Goal: Find contact information: Find contact information

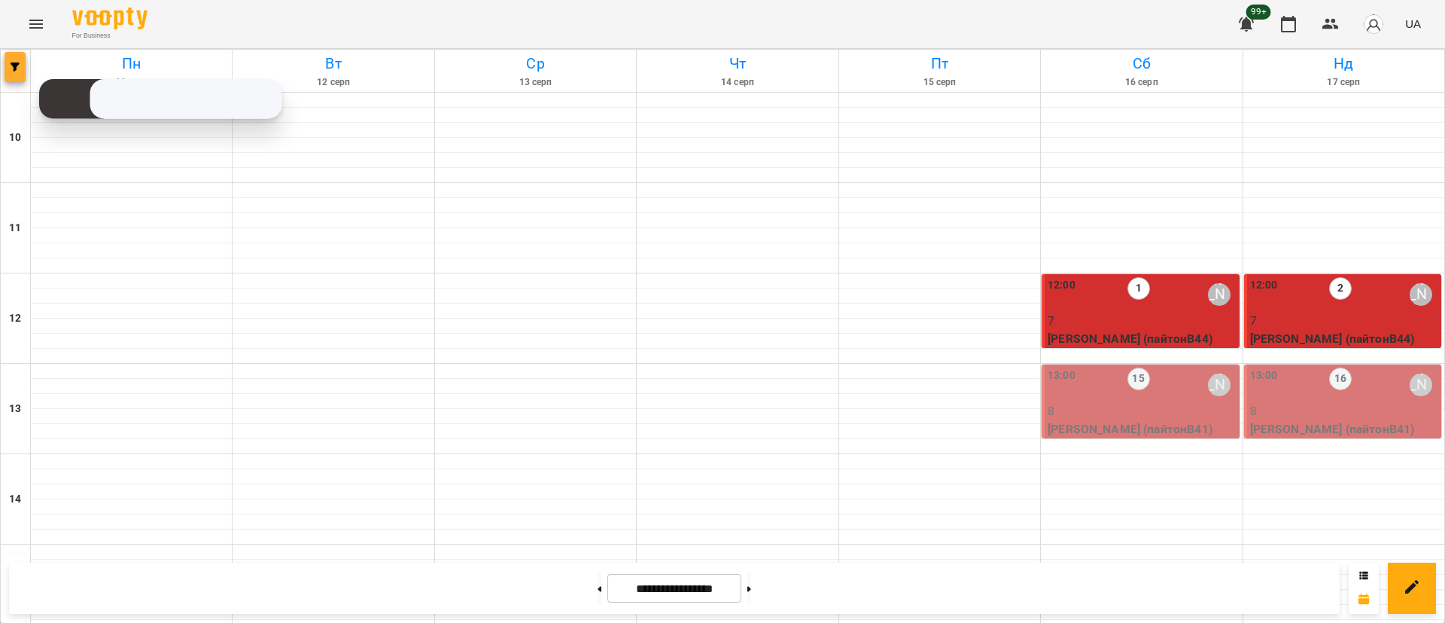
click at [16, 56] on button "button" at bounding box center [15, 67] width 21 height 30
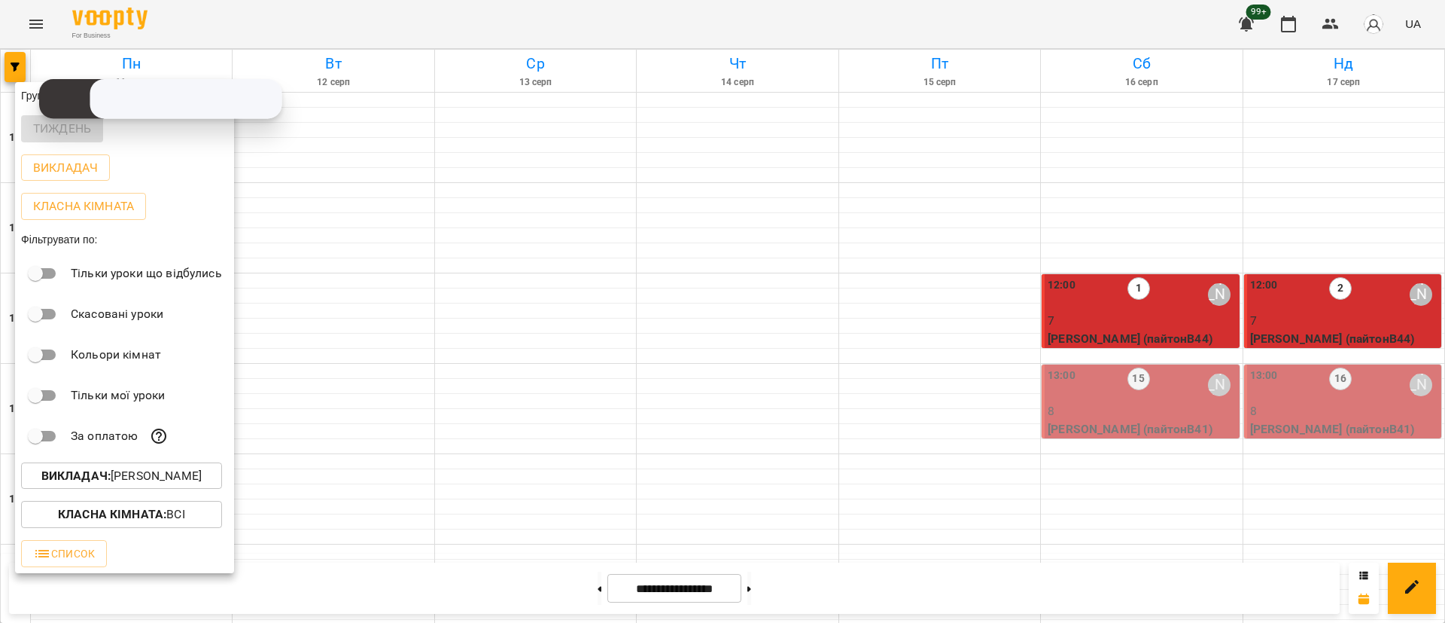
click at [157, 480] on p "Викладач : [PERSON_NAME]" at bounding box center [121, 476] width 160 height 18
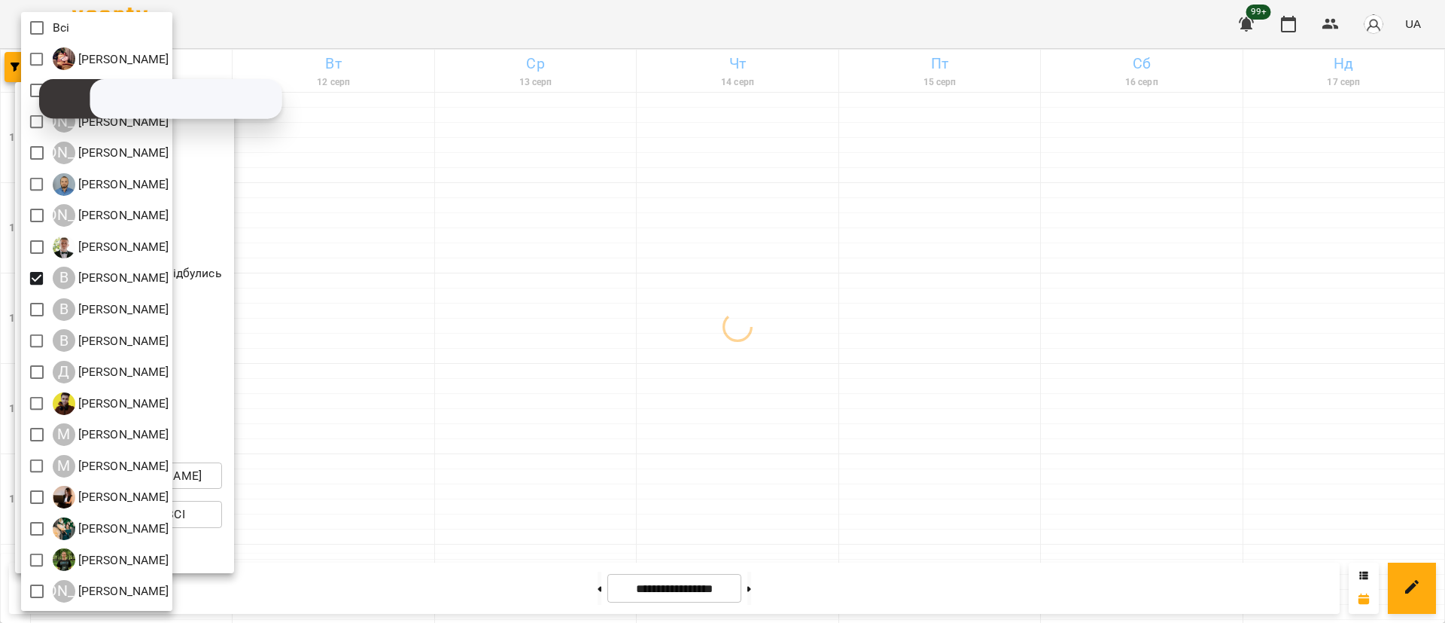
click at [446, 356] on div at bounding box center [722, 311] width 1445 height 623
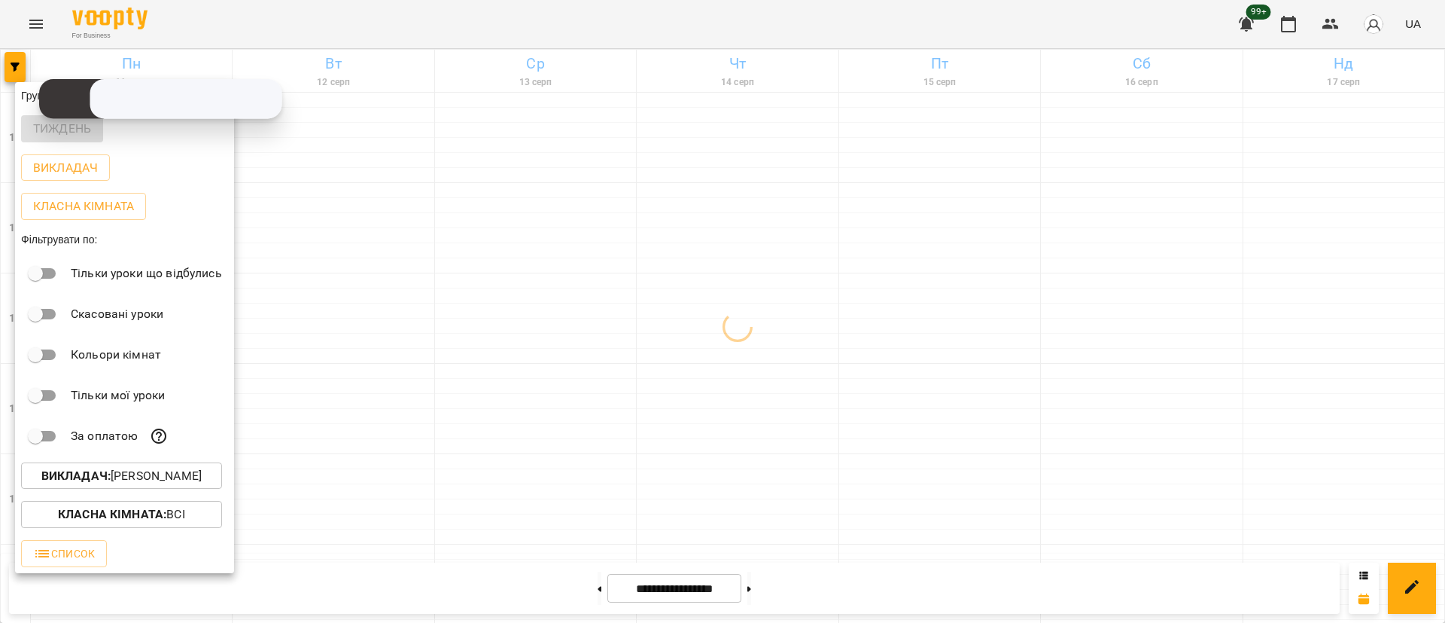
click at [446, 356] on div at bounding box center [722, 311] width 1445 height 623
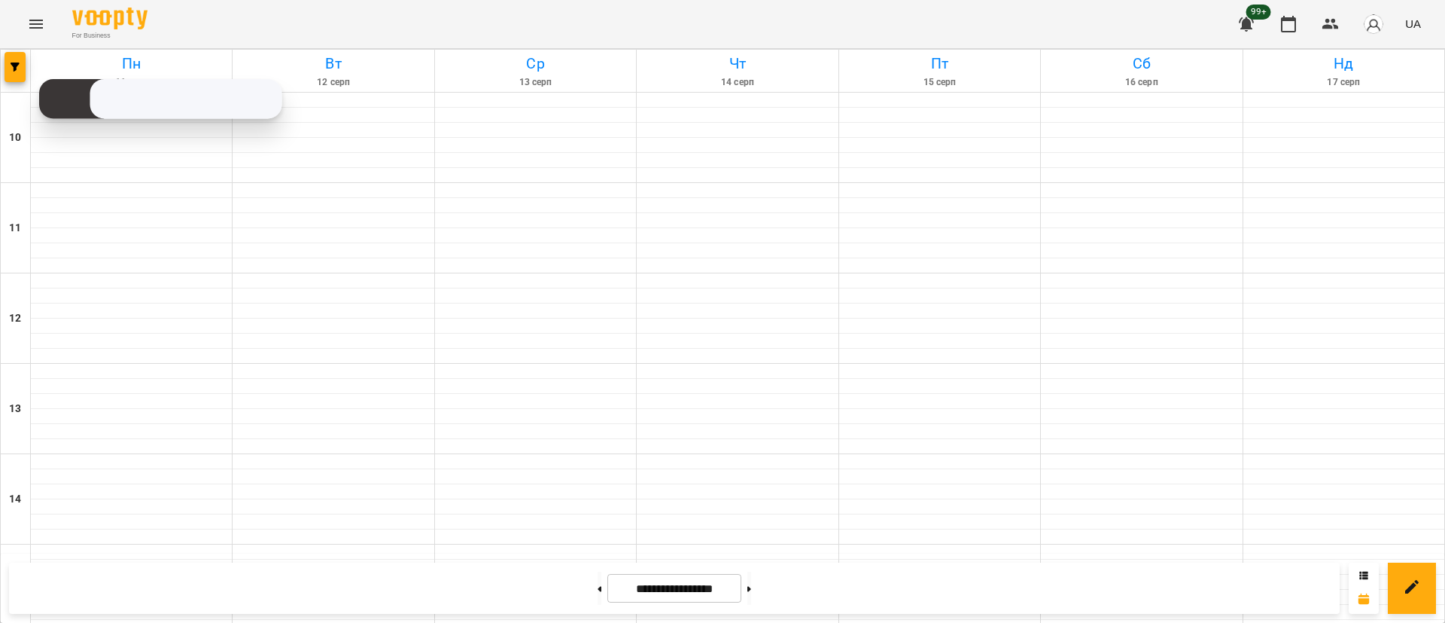
scroll to position [565, 0]
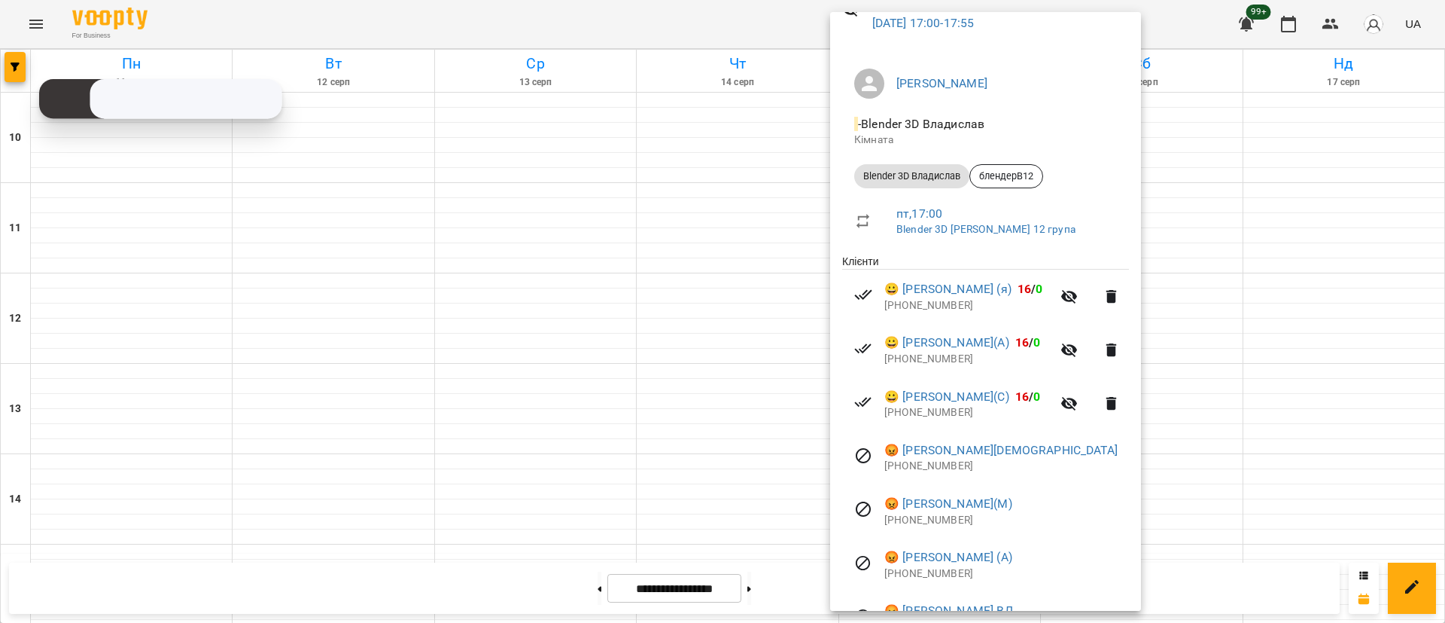
scroll to position [113, 0]
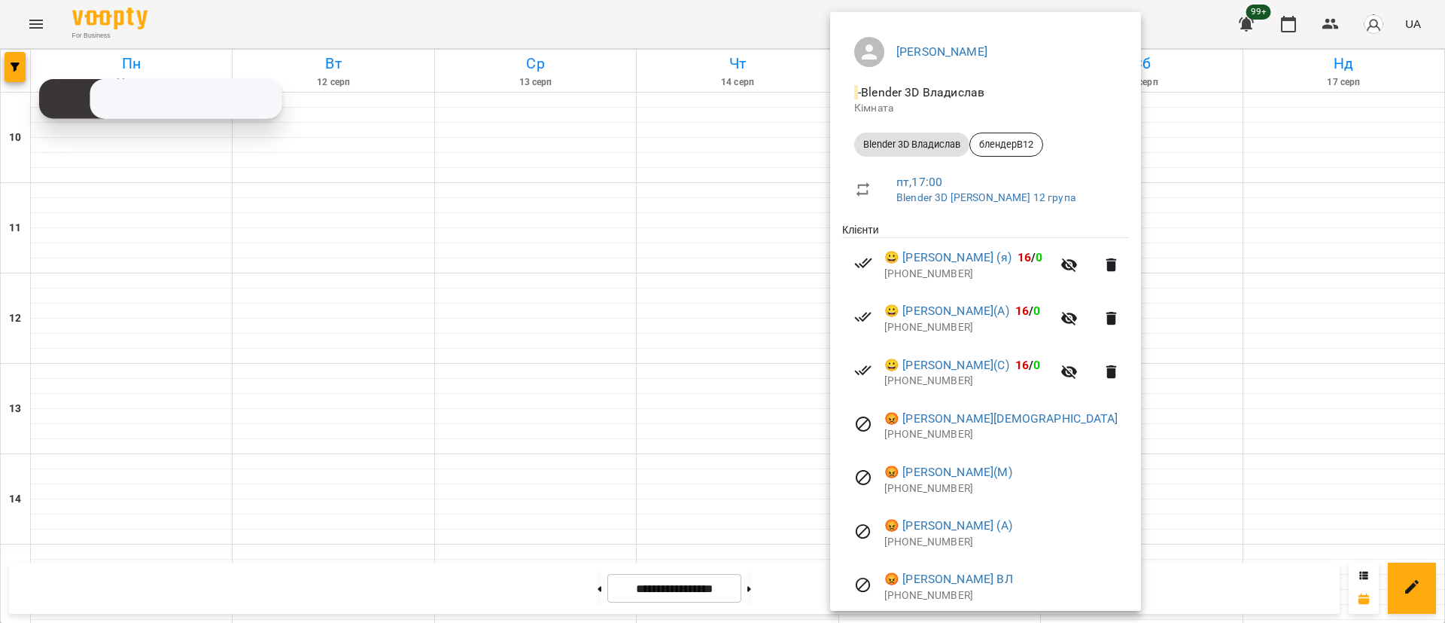
click at [928, 325] on p "[PHONE_NUMBER]" at bounding box center [967, 327] width 167 height 15
click at [936, 320] on link "😀 [PERSON_NAME](А)" at bounding box center [946, 311] width 125 height 18
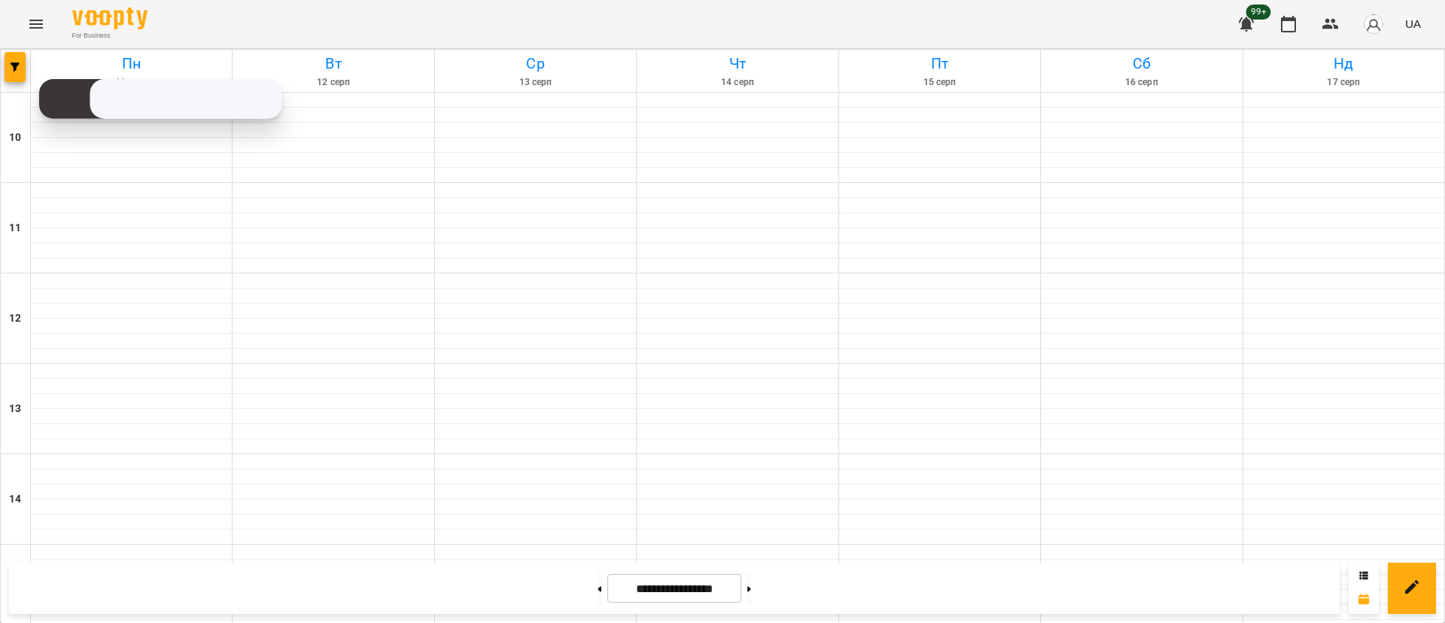
scroll to position [486, 0]
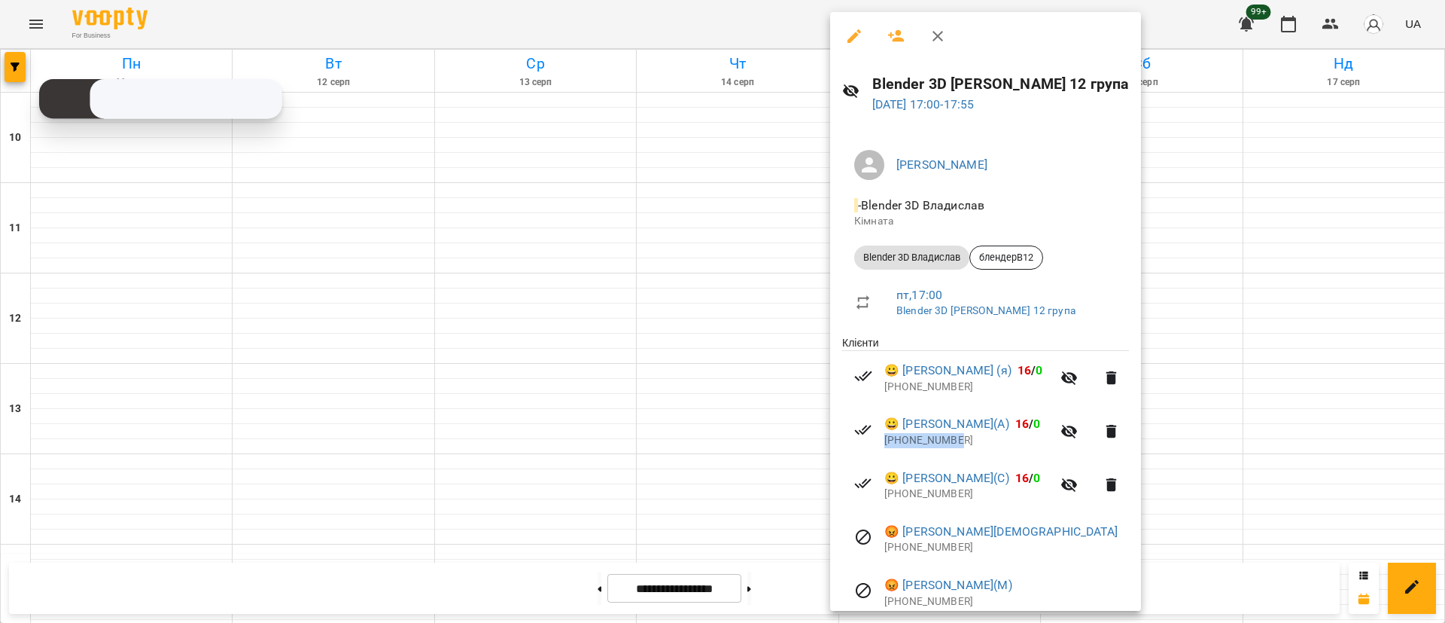
drag, startPoint x: 964, startPoint y: 446, endPoint x: 885, endPoint y: 450, distance: 79.2
click at [885, 450] on li "😀 [PERSON_NAME](А) 16 / 0 [PHONE_NUMBER]" at bounding box center [985, 430] width 287 height 53
copy p "[PHONE_NUMBER]"
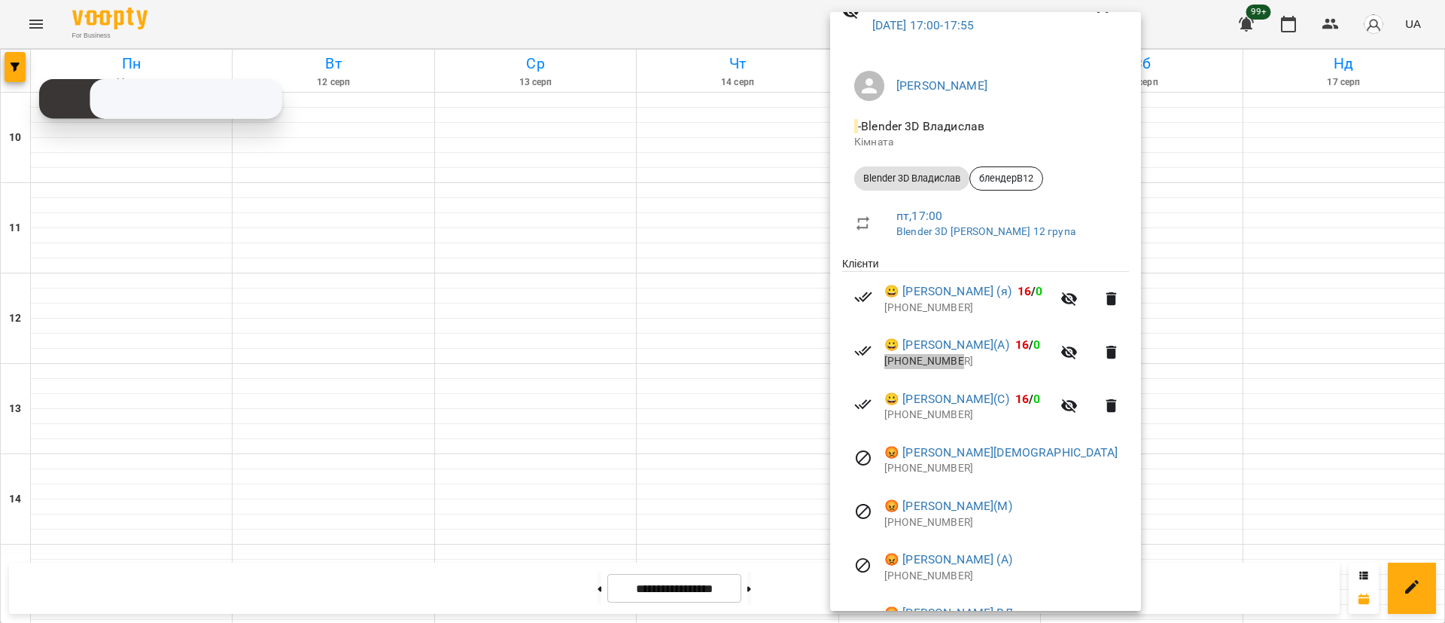
scroll to position [113, 0]
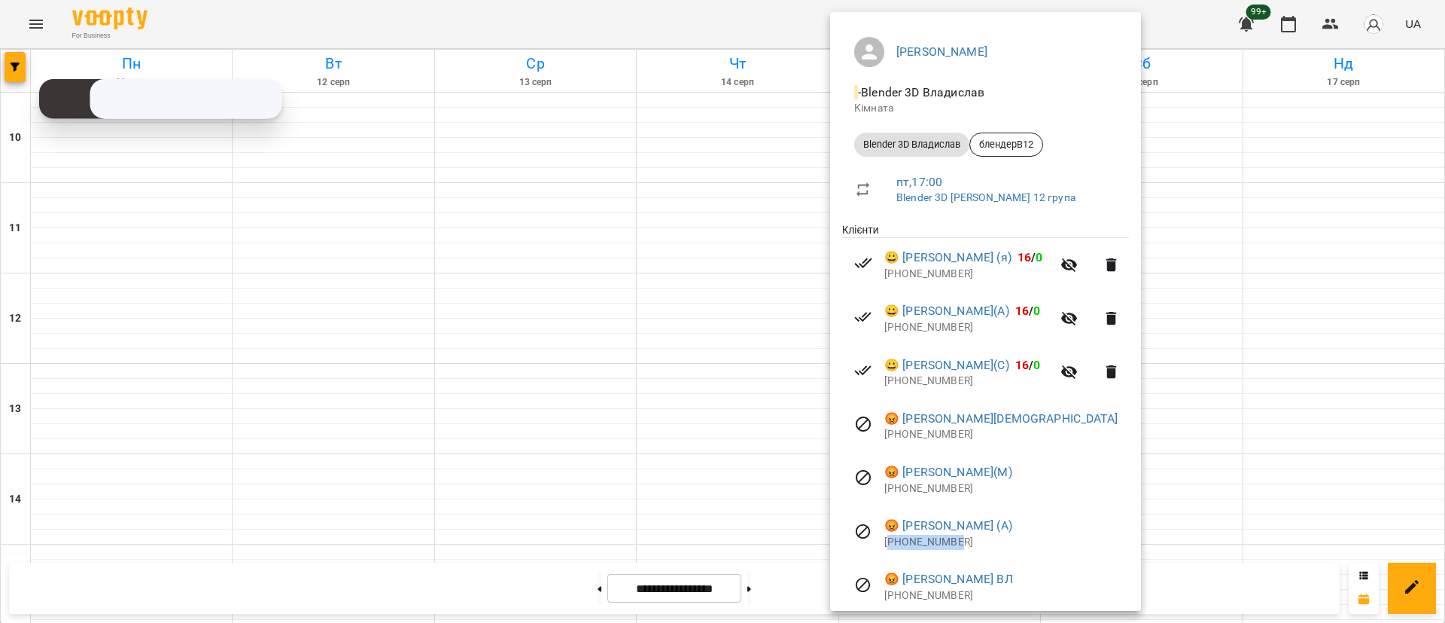
drag, startPoint x: 964, startPoint y: 550, endPoint x: 889, endPoint y: 550, distance: 74.5
click at [889, 550] on p "[PHONE_NUMBER]" at bounding box center [1006, 541] width 245 height 15
copy p "34603284989"
click at [546, 395] on div at bounding box center [722, 311] width 1445 height 623
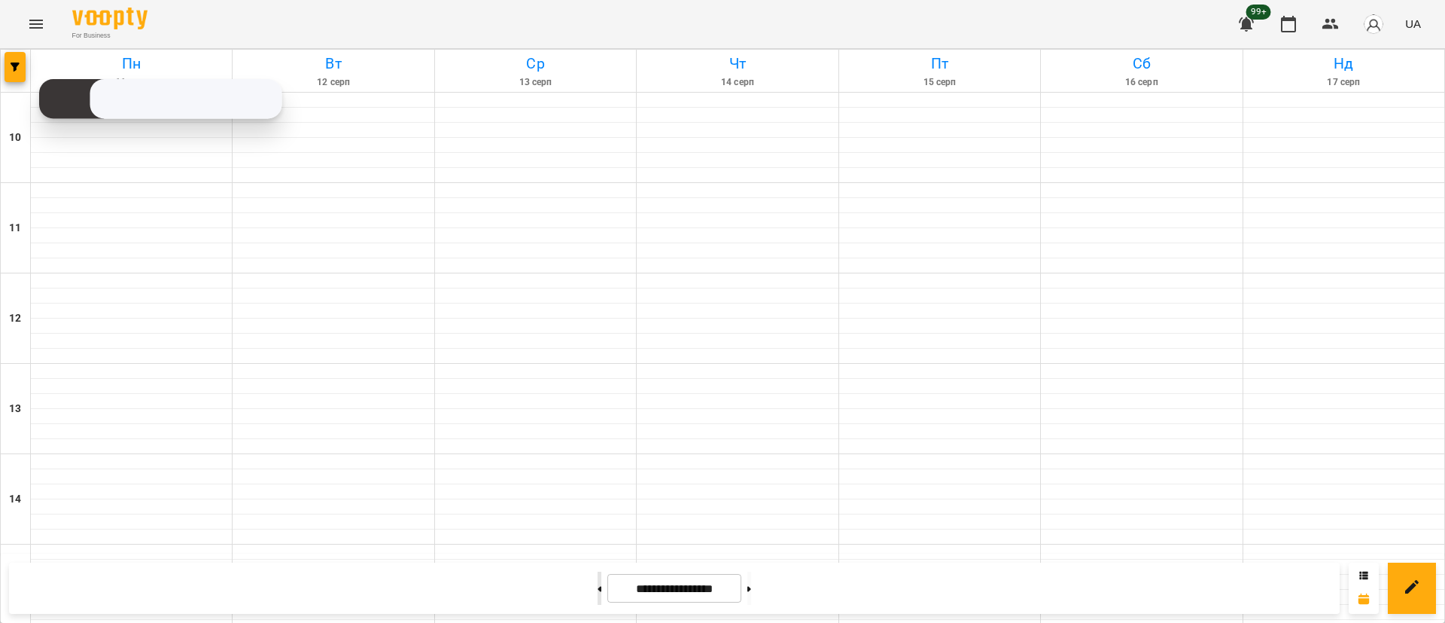
click at [598, 588] on icon at bounding box center [600, 588] width 4 height 5
type input "**********"
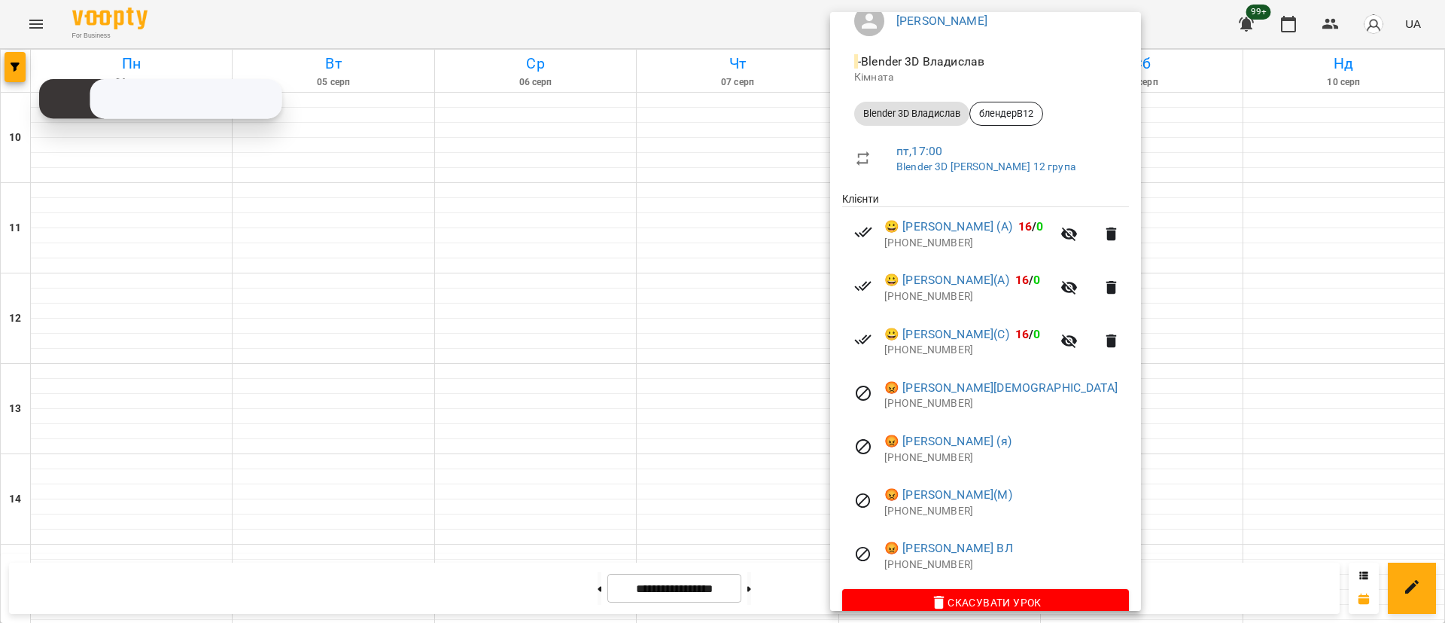
scroll to position [169, 0]
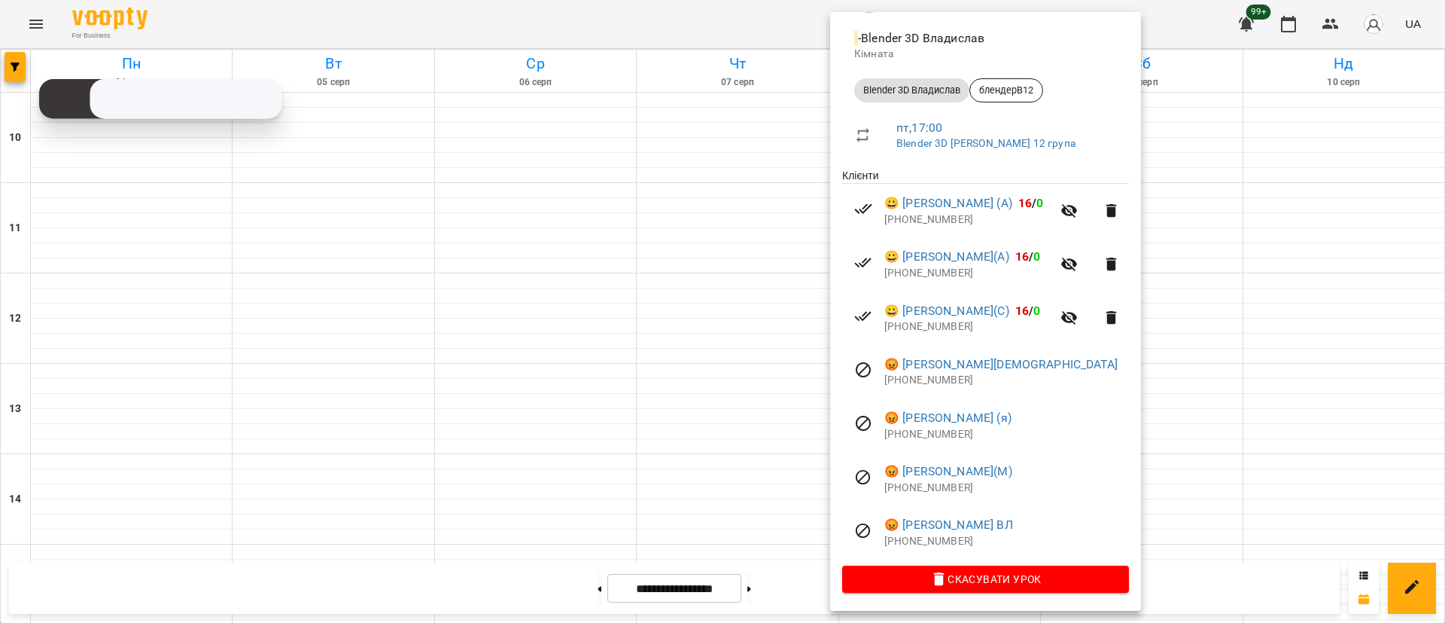
click at [486, 292] on div at bounding box center [722, 311] width 1445 height 623
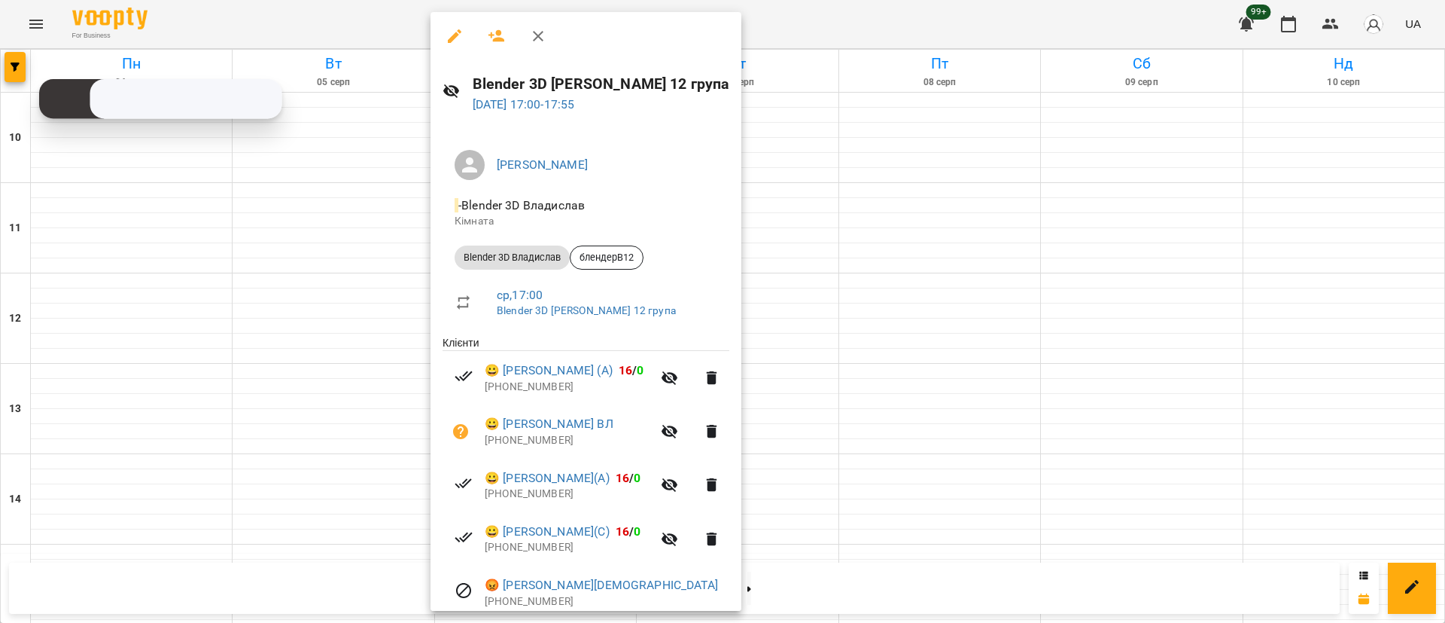
scroll to position [113, 0]
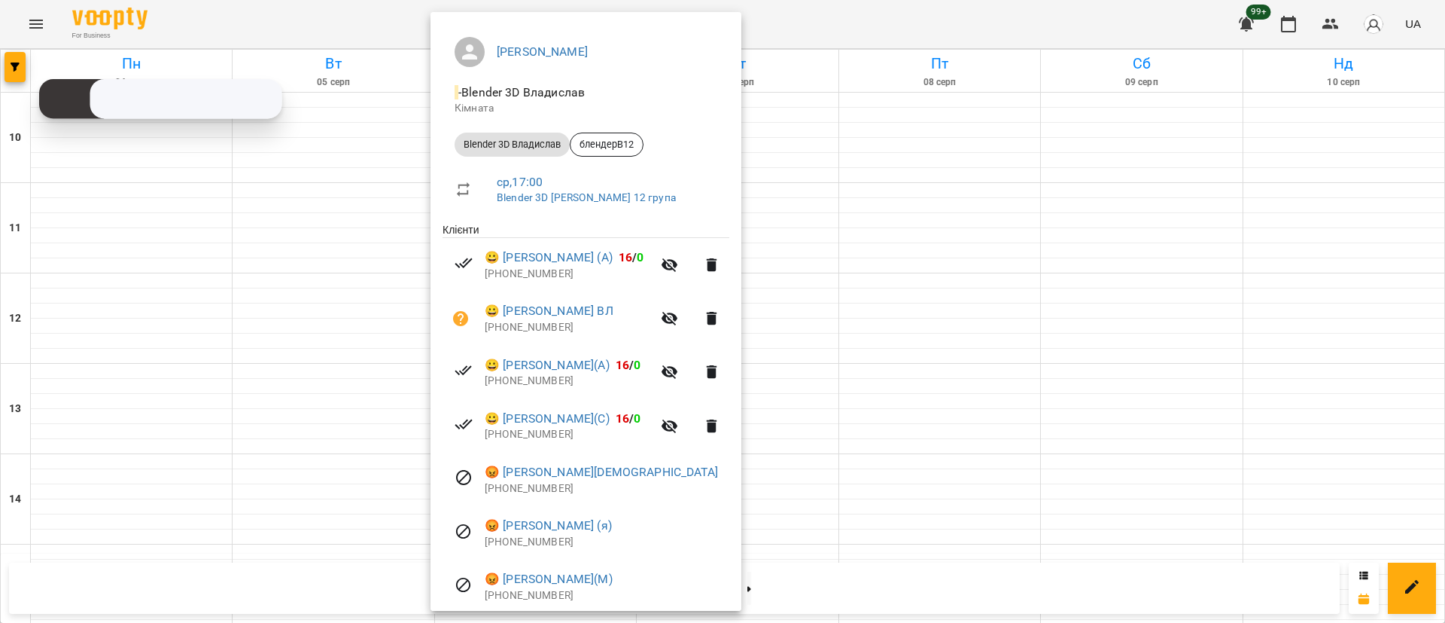
click at [123, 264] on div at bounding box center [722, 311] width 1445 height 623
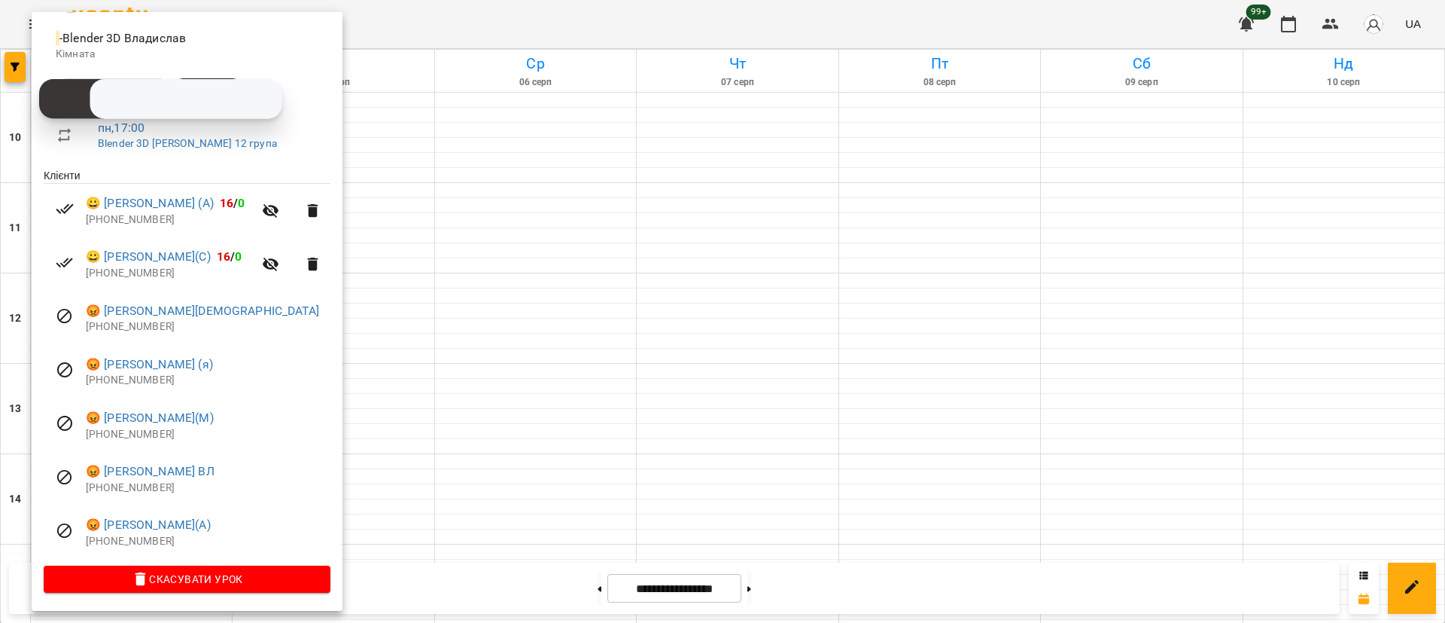
scroll to position [169, 0]
click at [505, 183] on div at bounding box center [722, 311] width 1445 height 623
